Goal: Transaction & Acquisition: Purchase product/service

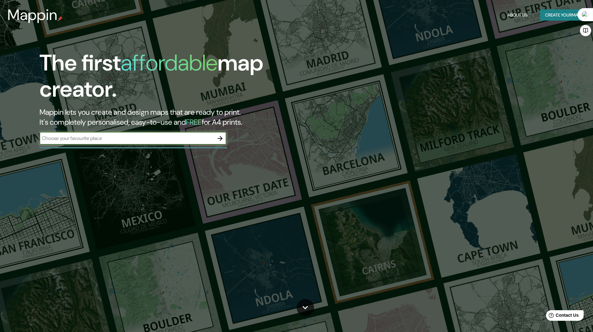
click at [73, 135] on input "text" at bounding box center [127, 137] width 174 height 7
click at [89, 141] on input "text" at bounding box center [127, 137] width 174 height 7
click at [190, 137] on input "text" at bounding box center [127, 137] width 174 height 7
click at [152, 137] on input "text" at bounding box center [127, 137] width 174 height 7
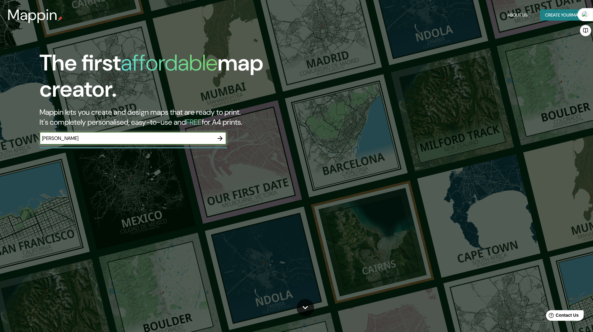
type input "[PERSON_NAME]"
click at [222, 139] on icon "button" at bounding box center [219, 137] width 7 height 7
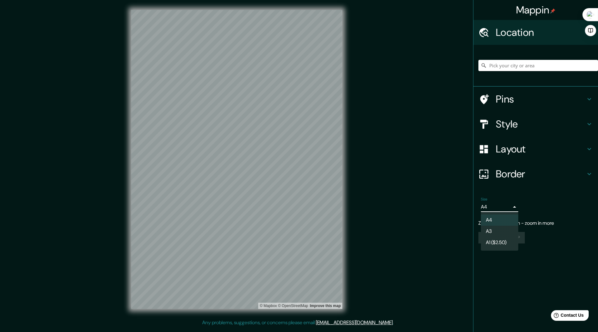
click at [491, 203] on body "Mappin Location Pins Style Layout Border Choose a border. Hint : you can make l…" at bounding box center [299, 166] width 598 height 332
drag, startPoint x: 237, startPoint y: 181, endPoint x: 241, endPoint y: 180, distance: 4.4
click at [241, 180] on div at bounding box center [299, 166] width 598 height 332
click at [216, 165] on div at bounding box center [215, 163] width 5 height 5
click at [590, 149] on icon at bounding box center [589, 149] width 4 height 2
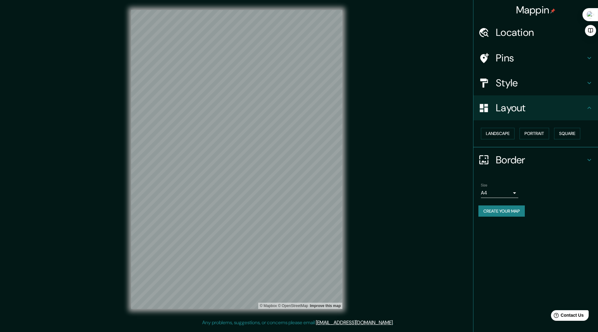
click at [433, 137] on div "Mappin Location Pins Style Layout Landscape Portrait Square Border Choose a bor…" at bounding box center [299, 164] width 598 height 328
click at [522, 34] on h4 "Location" at bounding box center [541, 32] width 90 height 12
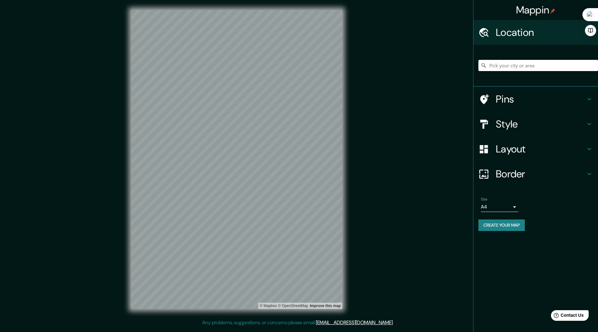
click at [503, 64] on input "Pick your city or area" at bounding box center [538, 65] width 120 height 11
click at [494, 65] on input "Nicoya, Guanacaste, [GEOGRAPHIC_DATA]" at bounding box center [538, 65] width 120 height 11
type input "[GEOGRAPHIC_DATA], [PERSON_NAME][GEOGRAPHIC_DATA] - [GEOGRAPHIC_DATA], 50501, […"
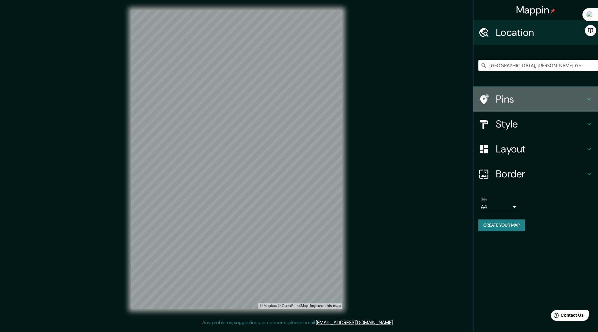
click at [587, 98] on icon at bounding box center [588, 98] width 7 height 7
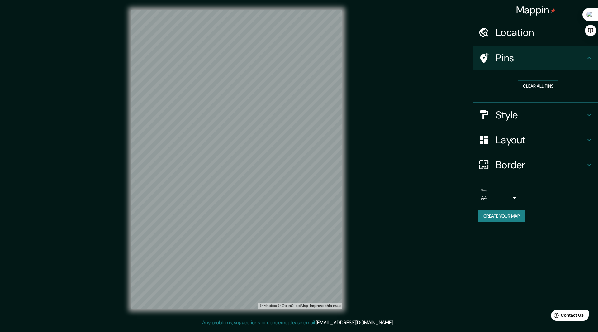
click at [591, 114] on icon at bounding box center [588, 114] width 7 height 7
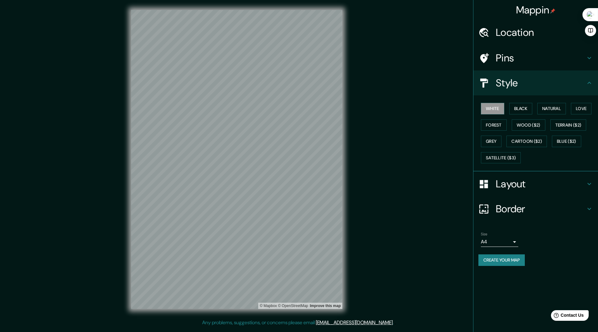
click at [411, 186] on div "Mappin Location [GEOGRAPHIC_DATA], [PERSON_NAME][GEOGRAPHIC_DATA] - [GEOGRAPHIC…" at bounding box center [299, 164] width 598 height 328
click at [517, 107] on button "Black" at bounding box center [520, 109] width 23 height 12
click at [553, 106] on button "Natural" at bounding box center [551, 109] width 29 height 12
click at [584, 109] on button "Love" at bounding box center [581, 109] width 21 height 12
click at [557, 109] on button "Natural" at bounding box center [551, 109] width 29 height 12
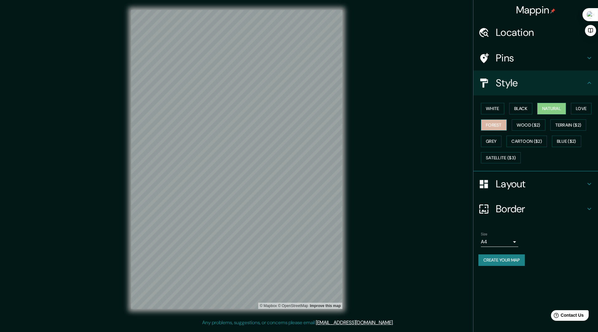
click at [494, 126] on button "Forest" at bounding box center [494, 125] width 26 height 12
click at [493, 126] on button "Forest" at bounding box center [494, 125] width 26 height 12
click at [553, 105] on button "Natural" at bounding box center [551, 109] width 29 height 12
click at [502, 158] on button "Satellite ($3)" at bounding box center [501, 158] width 40 height 12
click at [353, 103] on div "Mappin Location [GEOGRAPHIC_DATA], [PERSON_NAME][GEOGRAPHIC_DATA] - [GEOGRAPHIC…" at bounding box center [299, 164] width 598 height 328
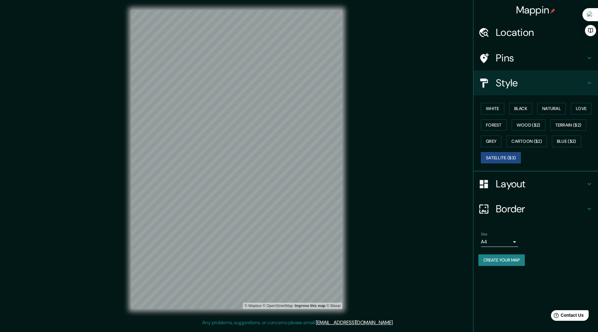
click at [353, 155] on div "Mappin Location [GEOGRAPHIC_DATA], [PERSON_NAME][GEOGRAPHIC_DATA] - [GEOGRAPHIC…" at bounding box center [299, 164] width 598 height 328
click at [256, 305] on div "© Mapbox © OpenStreetMap Improve this map © Maxar" at bounding box center [236, 159] width 211 height 299
click at [249, 146] on div at bounding box center [248, 145] width 5 height 5
click at [507, 260] on button "Create your map" at bounding box center [501, 260] width 46 height 12
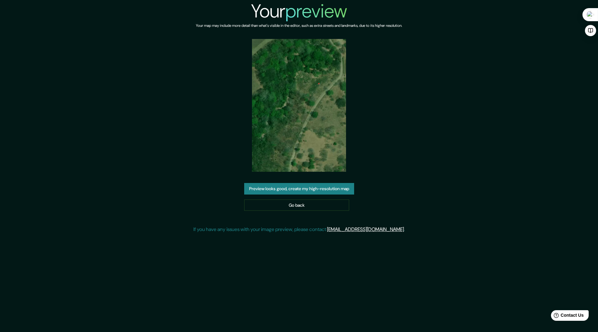
click at [300, 186] on button "Preview looks good, create my high-resolution map" at bounding box center [299, 189] width 110 height 12
